Goal: Contribute content

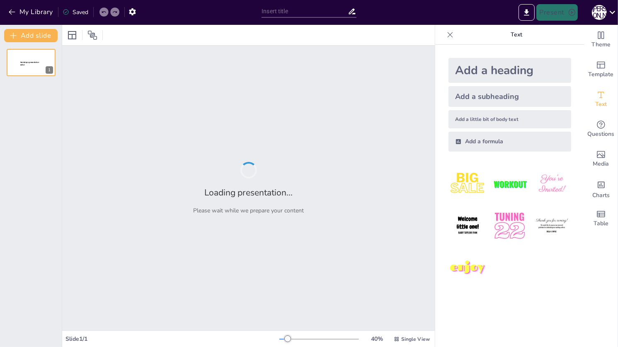
type input "The Legacy of Columbus: Why We Don’t Live in the [GEOGRAPHIC_DATA]"
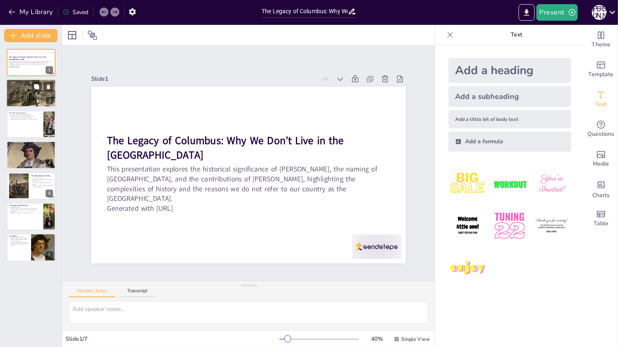
click at [29, 103] on div at bounding box center [31, 94] width 50 height 28
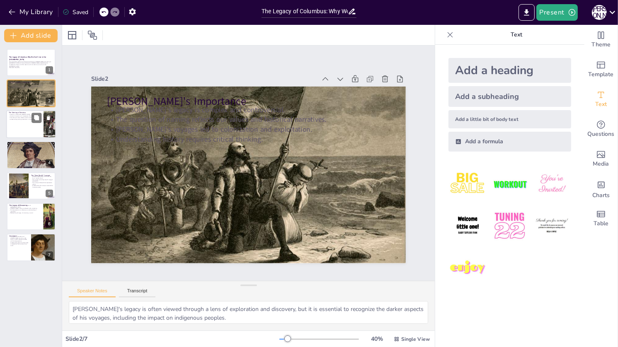
click at [21, 132] on div at bounding box center [31, 124] width 50 height 28
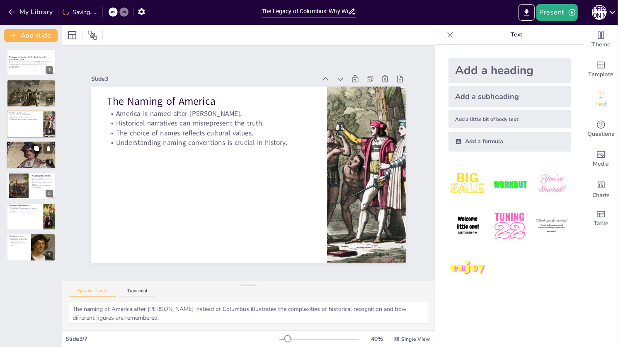
click at [18, 167] on div at bounding box center [31, 155] width 56 height 28
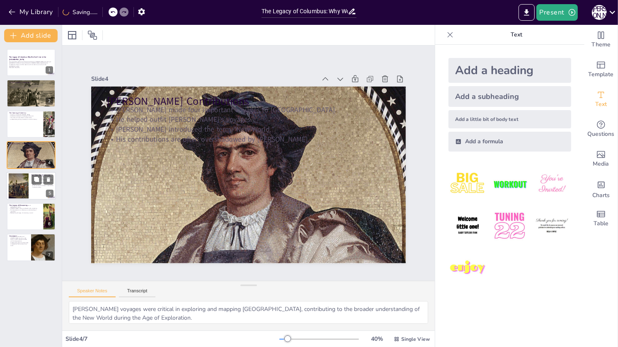
click at [18, 191] on div at bounding box center [19, 185] width 39 height 25
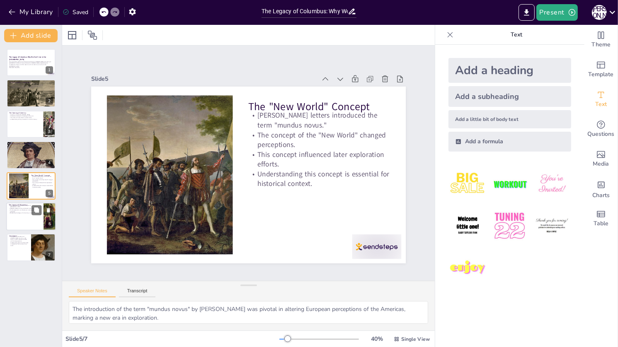
click at [21, 213] on div at bounding box center [31, 217] width 50 height 28
type textarea "Initially, the belief that the newly discovered lands were part of Asia illustr…"
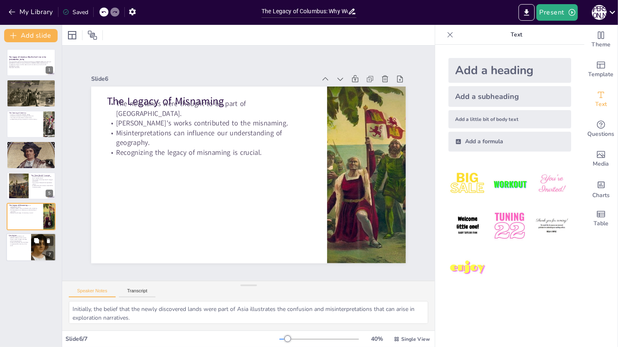
click at [18, 244] on p "The legacy of Columbus and [PERSON_NAME] reminds us that history is often compl…" at bounding box center [19, 241] width 20 height 11
